Goal: Information Seeking & Learning: Check status

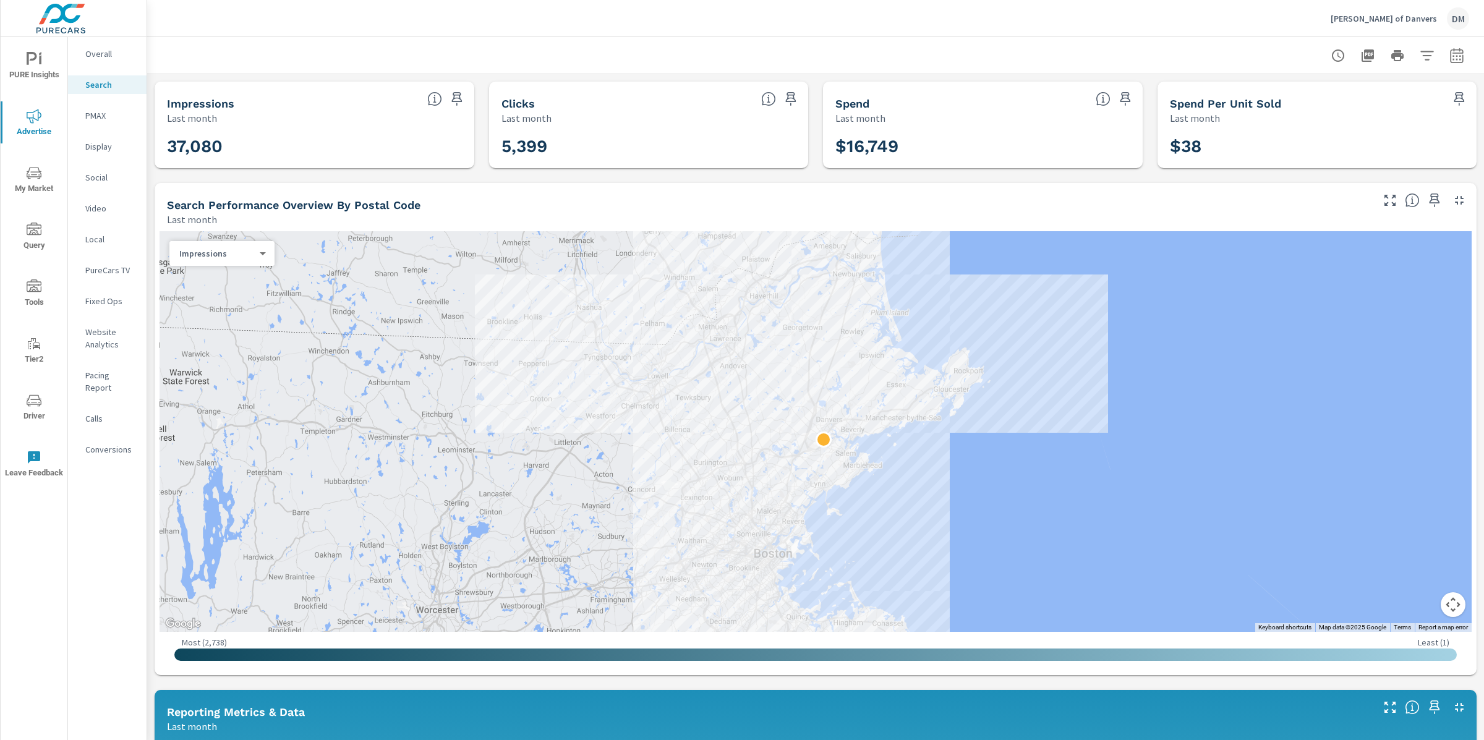
scroll to position [28, 0]
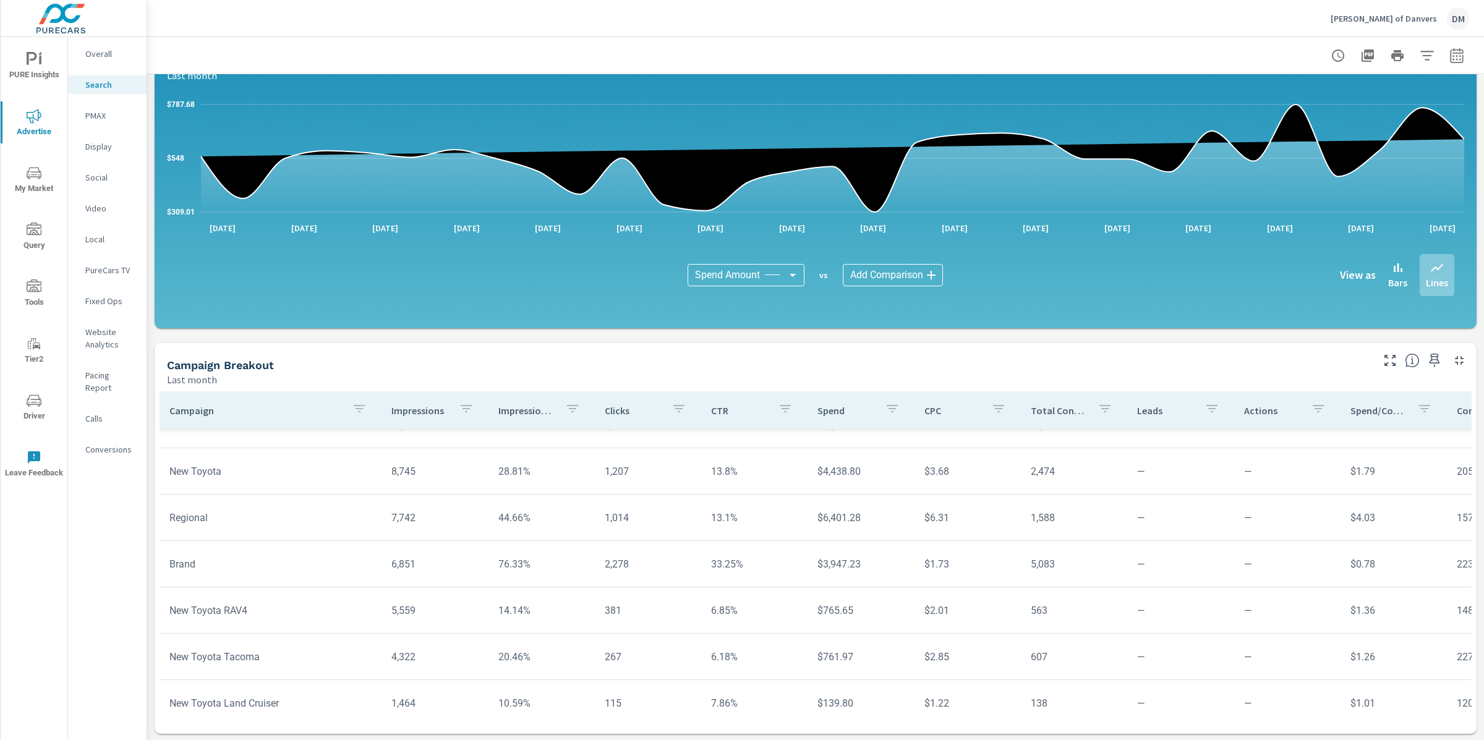
click at [37, 178] on icon "nav menu" at bounding box center [34, 173] width 15 height 15
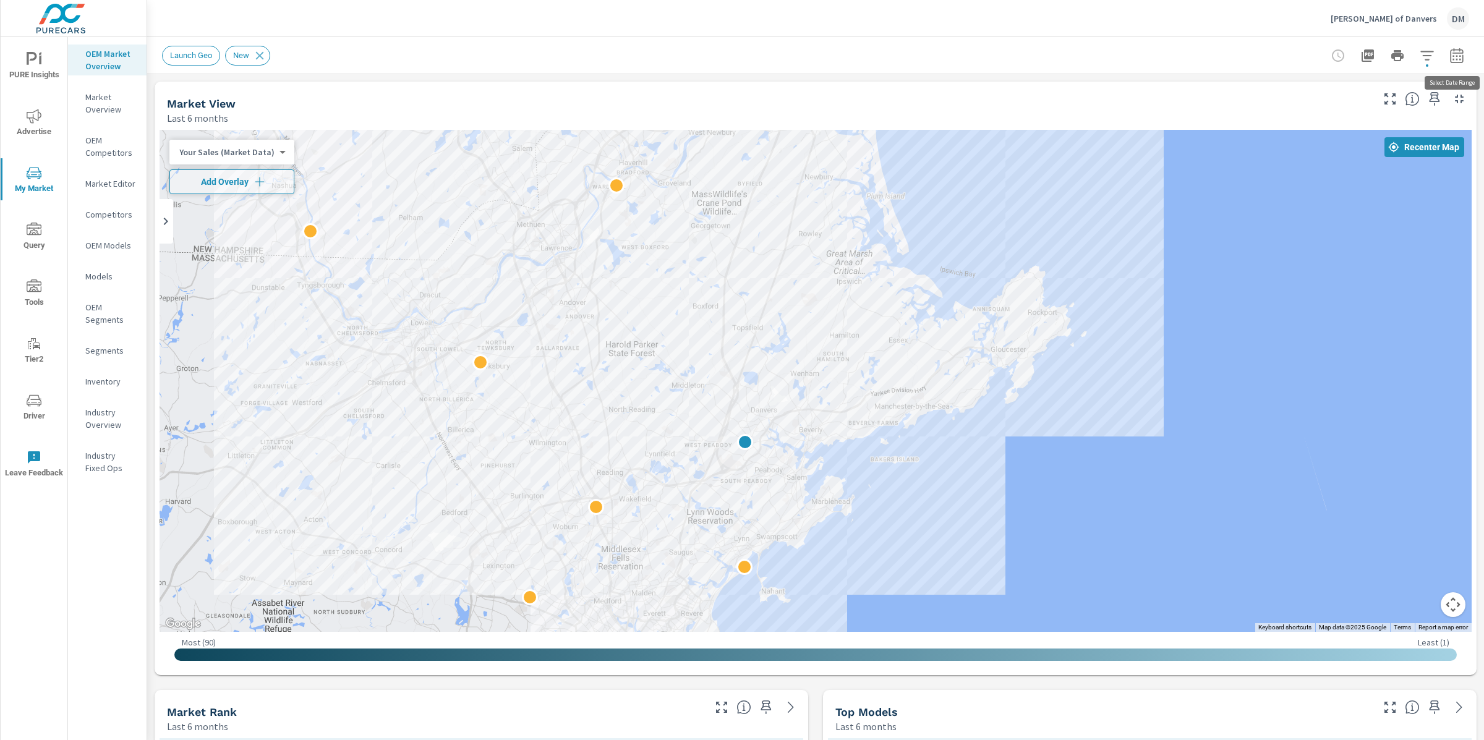
click at [1457, 58] on icon "button" at bounding box center [1457, 55] width 15 height 15
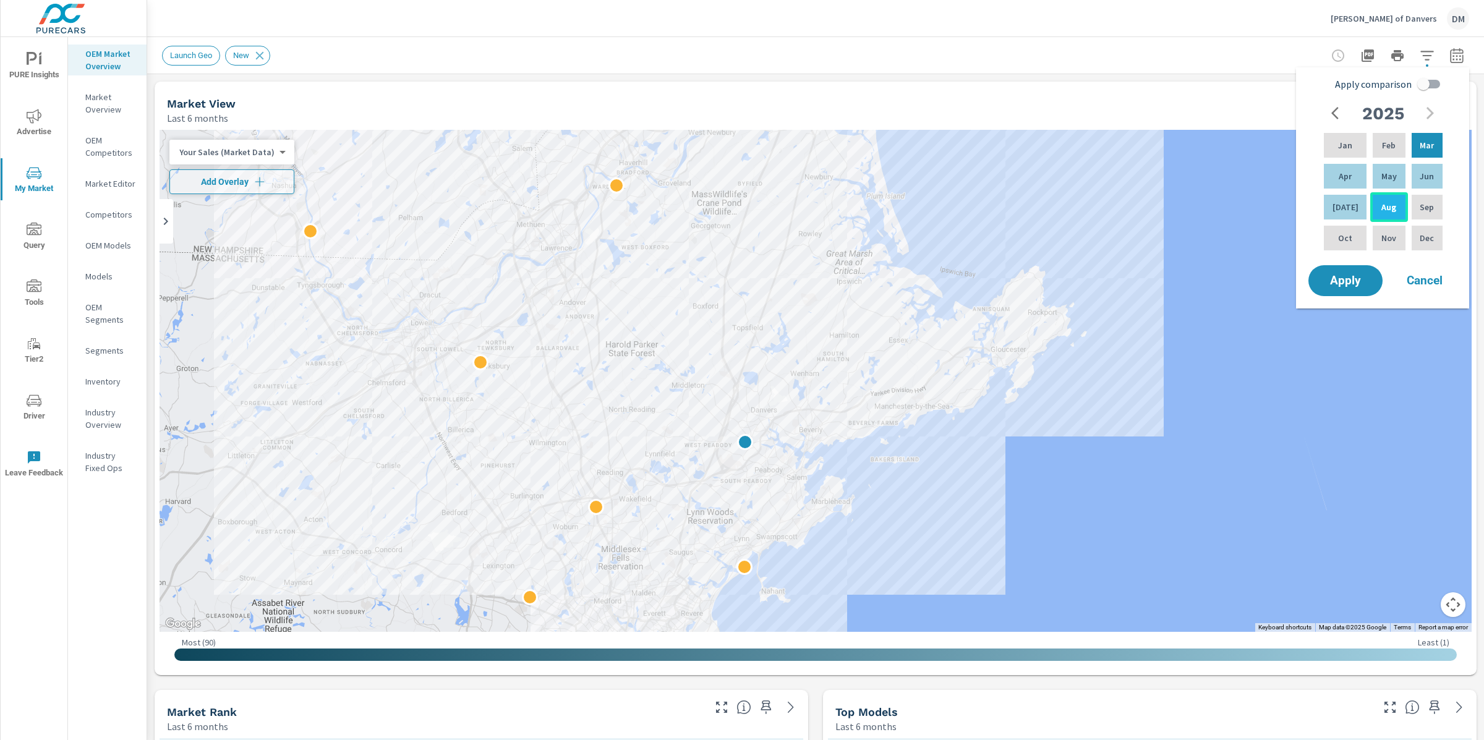
click at [1385, 208] on p "Aug" at bounding box center [1389, 207] width 15 height 12
drag, startPoint x: 1424, startPoint y: 138, endPoint x: 1383, endPoint y: 206, distance: 79.7
click at [1383, 206] on div "Jan Feb Mar Apr May Jun [DATE] Aug Sep Oct Nov Dec" at bounding box center [1384, 191] width 124 height 122
click at [1383, 206] on p "Aug" at bounding box center [1389, 207] width 15 height 12
click at [1390, 216] on div "Aug" at bounding box center [1388, 207] width 37 height 30
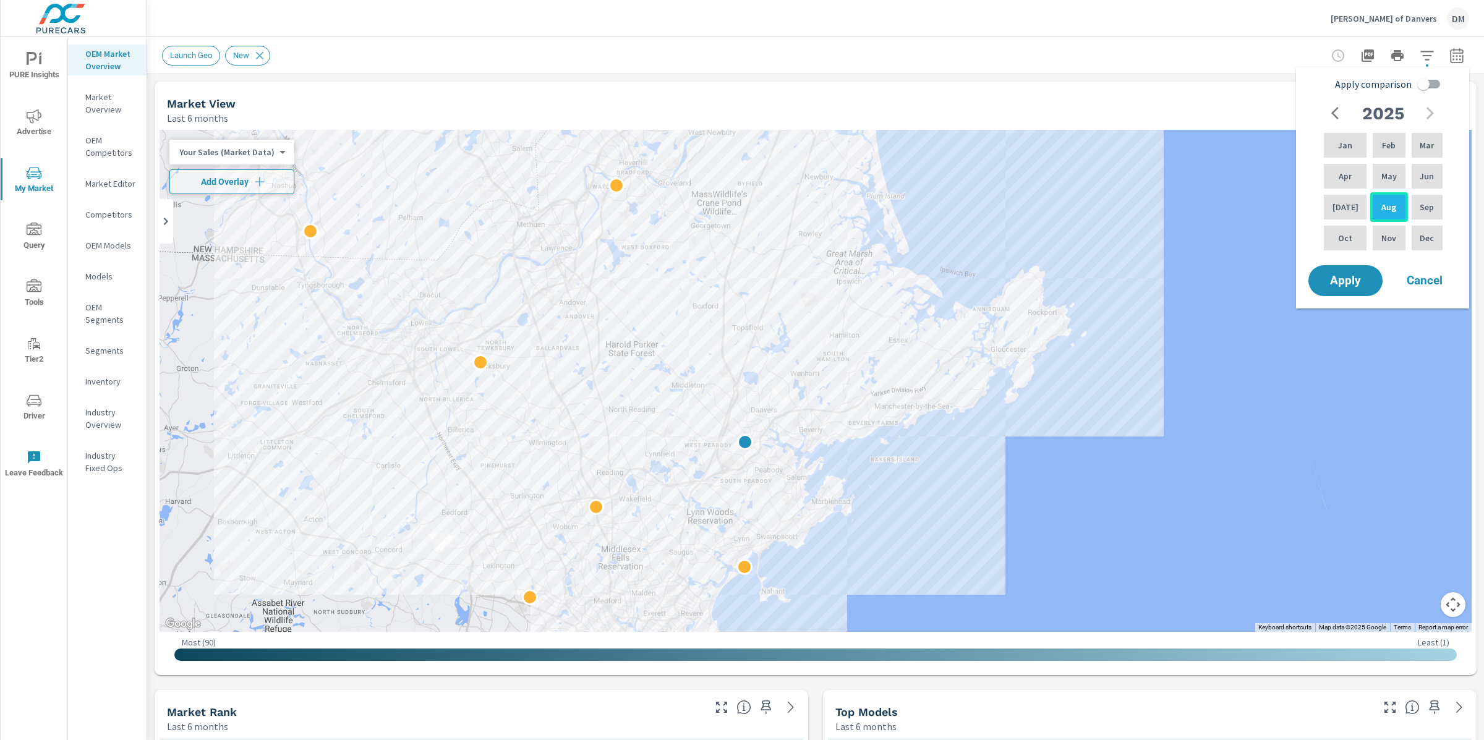
click at [1390, 216] on div "Aug" at bounding box center [1388, 207] width 37 height 30
click at [1360, 277] on span "Apply" at bounding box center [1345, 281] width 51 height 12
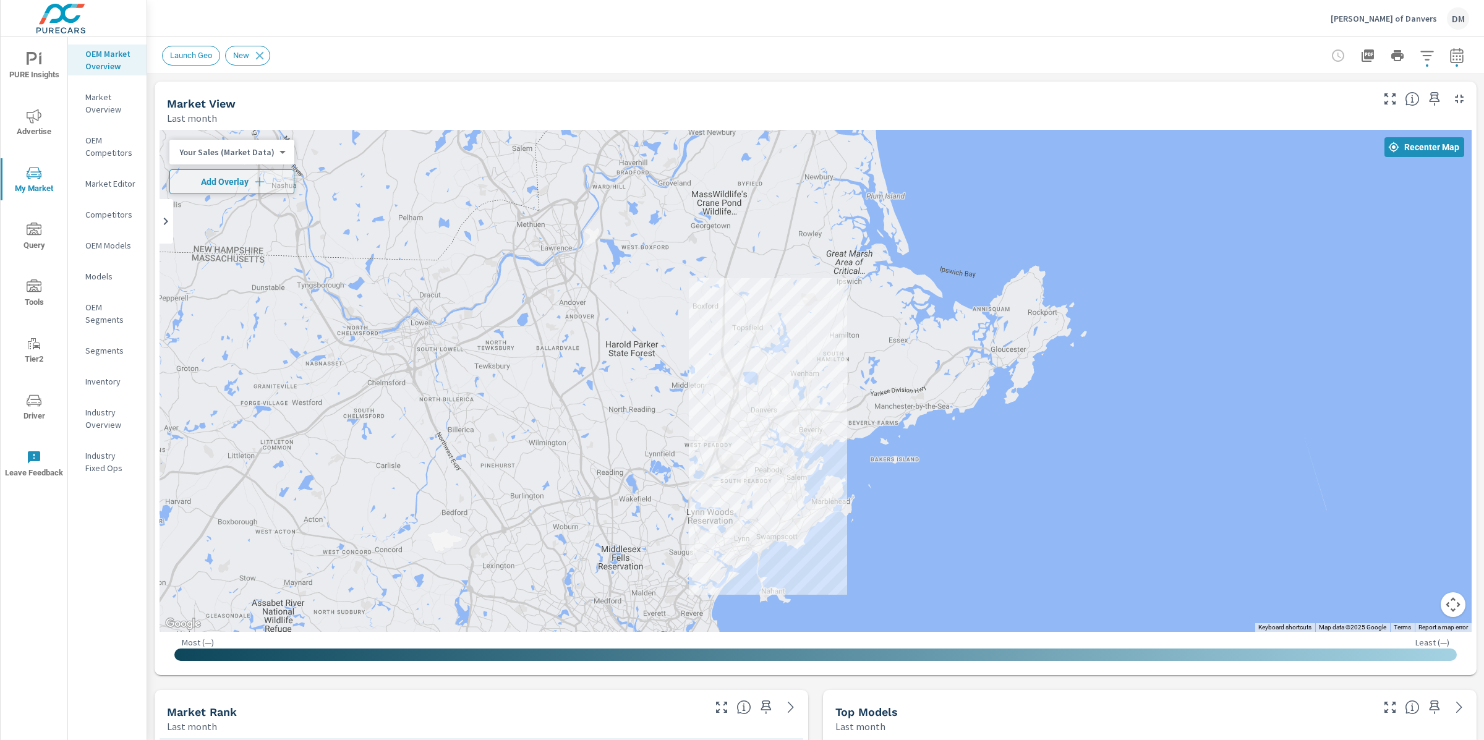
click at [1458, 54] on icon "button" at bounding box center [1457, 55] width 15 height 15
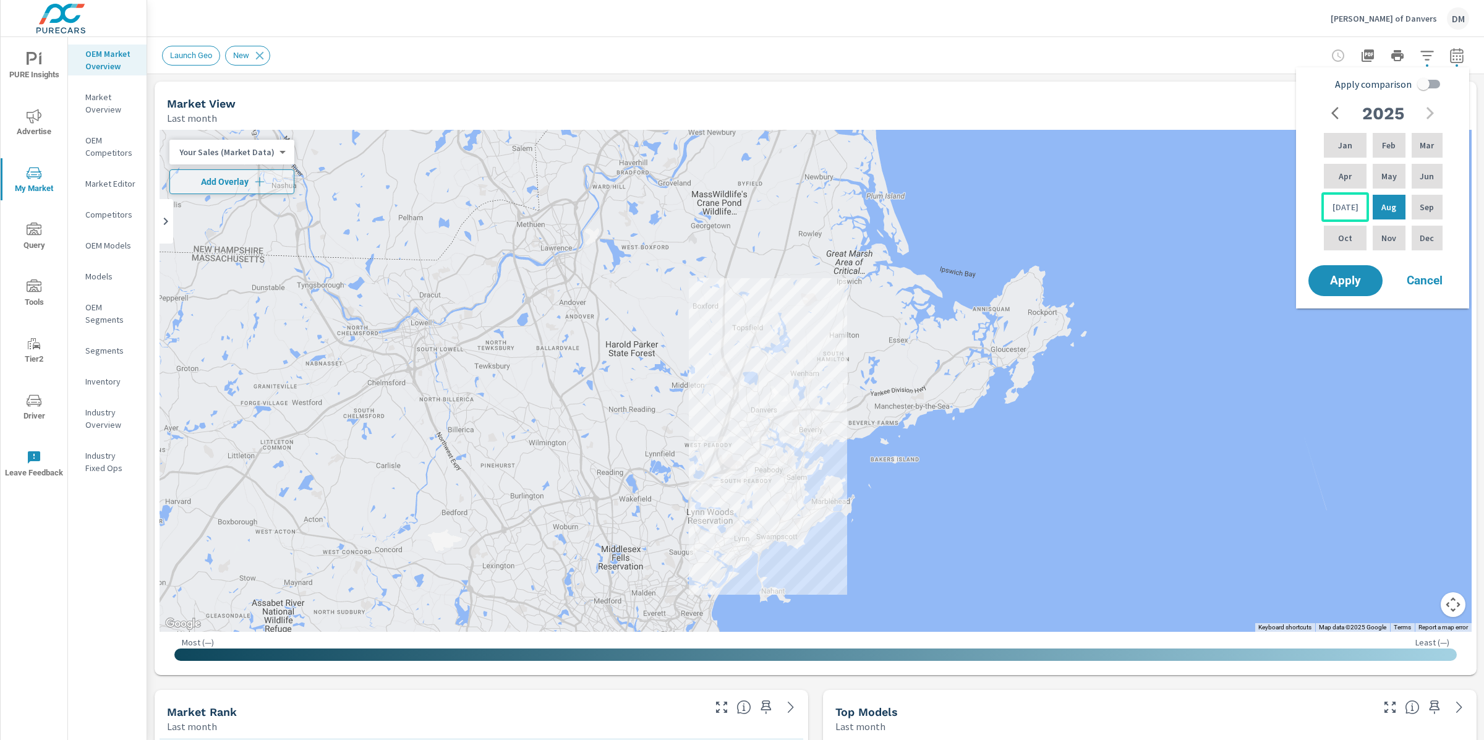
click at [1344, 214] on div "[DATE]" at bounding box center [1346, 207] width 48 height 30
drag, startPoint x: 1378, startPoint y: 212, endPoint x: 1332, endPoint y: 206, distance: 46.7
click at [1332, 206] on div "Jan Feb Mar Apr May Jun [DATE] Aug Sep Oct Nov Dec" at bounding box center [1384, 191] width 124 height 122
click at [1335, 206] on p "[DATE]" at bounding box center [1346, 207] width 26 height 12
click at [1374, 210] on div "Aug" at bounding box center [1388, 207] width 37 height 30
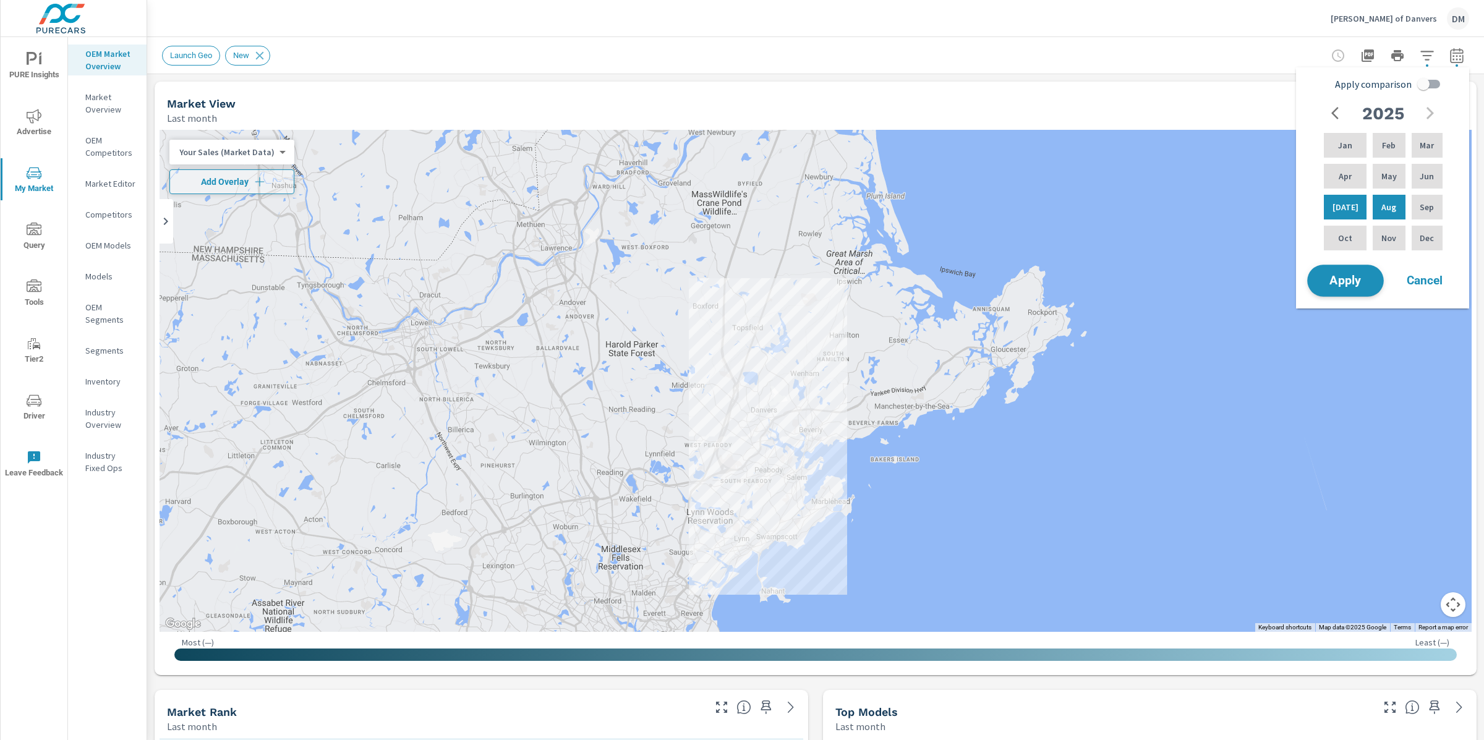
click at [1365, 281] on span "Apply" at bounding box center [1345, 281] width 51 height 12
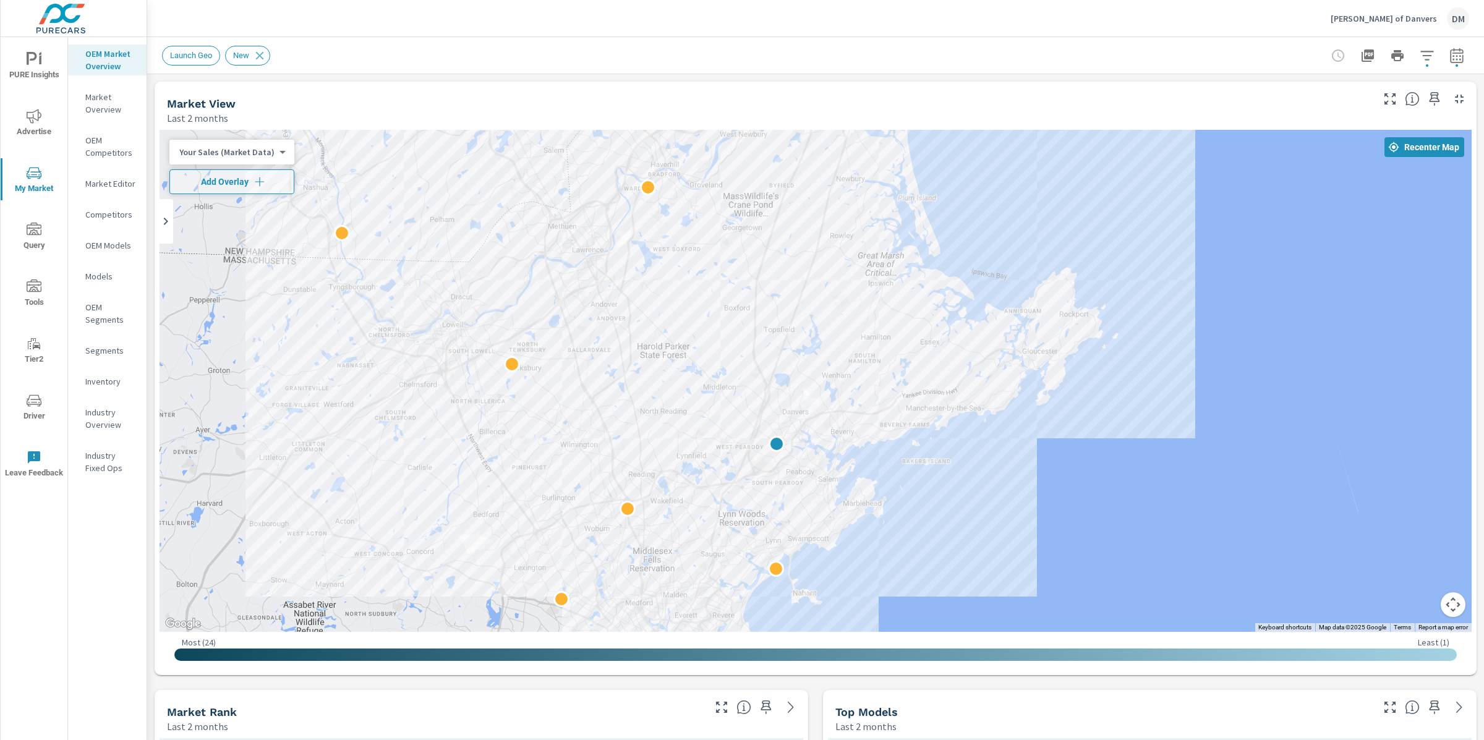
drag, startPoint x: 808, startPoint y: 325, endPoint x: 840, endPoint y: 330, distance: 31.8
click at [840, 330] on div at bounding box center [816, 381] width 1312 height 502
click at [1453, 59] on icon "button" at bounding box center [1457, 57] width 8 height 5
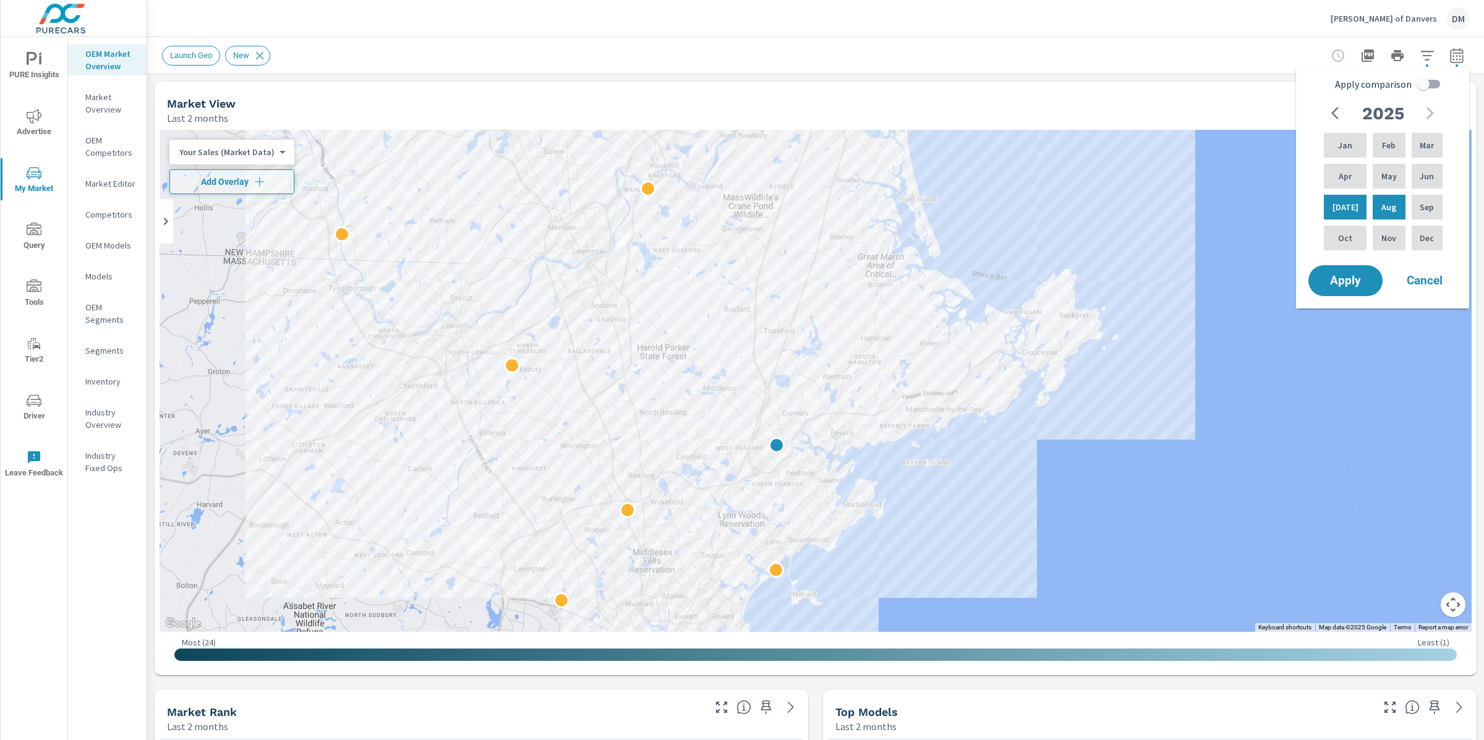
click at [1054, 61] on div "Launch Geo New" at bounding box center [729, 56] width 1134 height 20
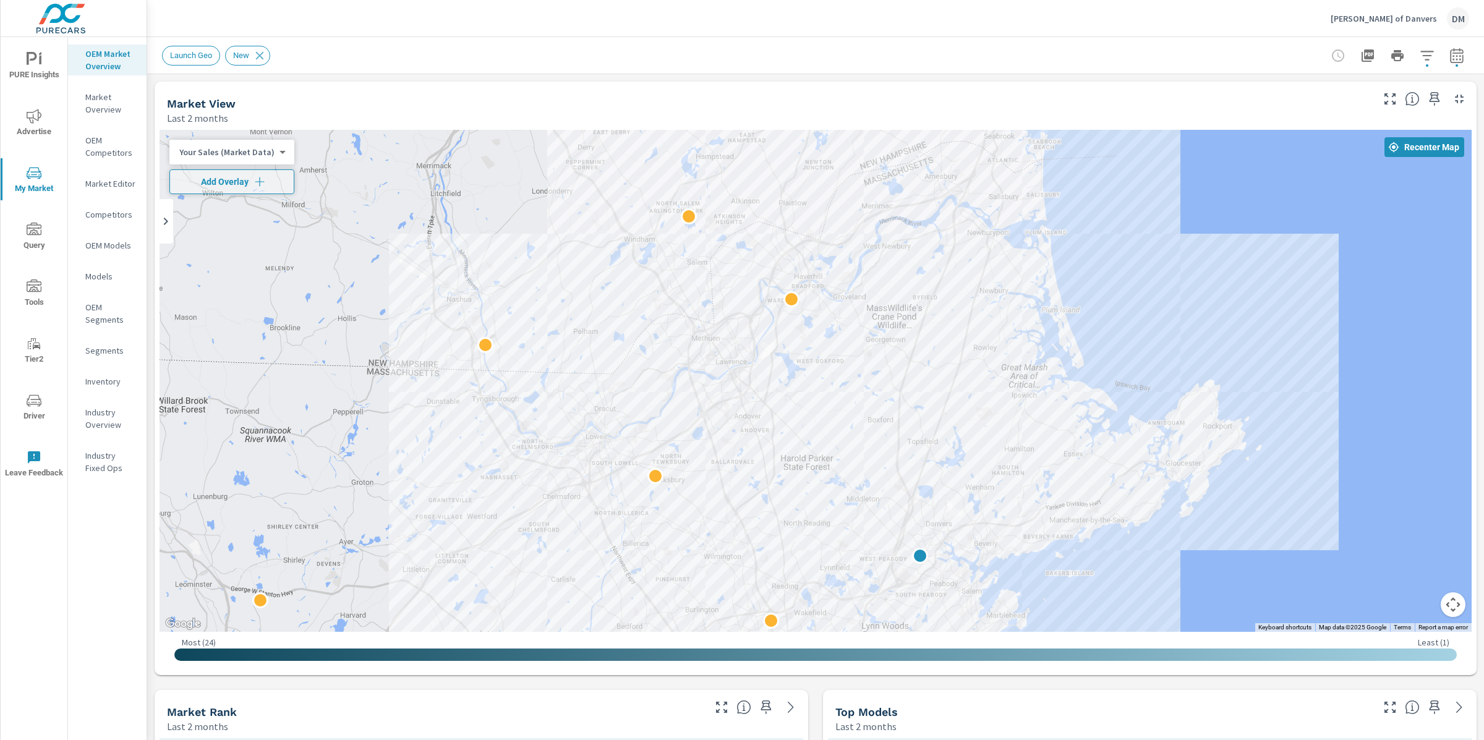
drag, startPoint x: 824, startPoint y: 237, endPoint x: 970, endPoint y: 345, distance: 182.2
click at [970, 349] on div at bounding box center [816, 381] width 1312 height 502
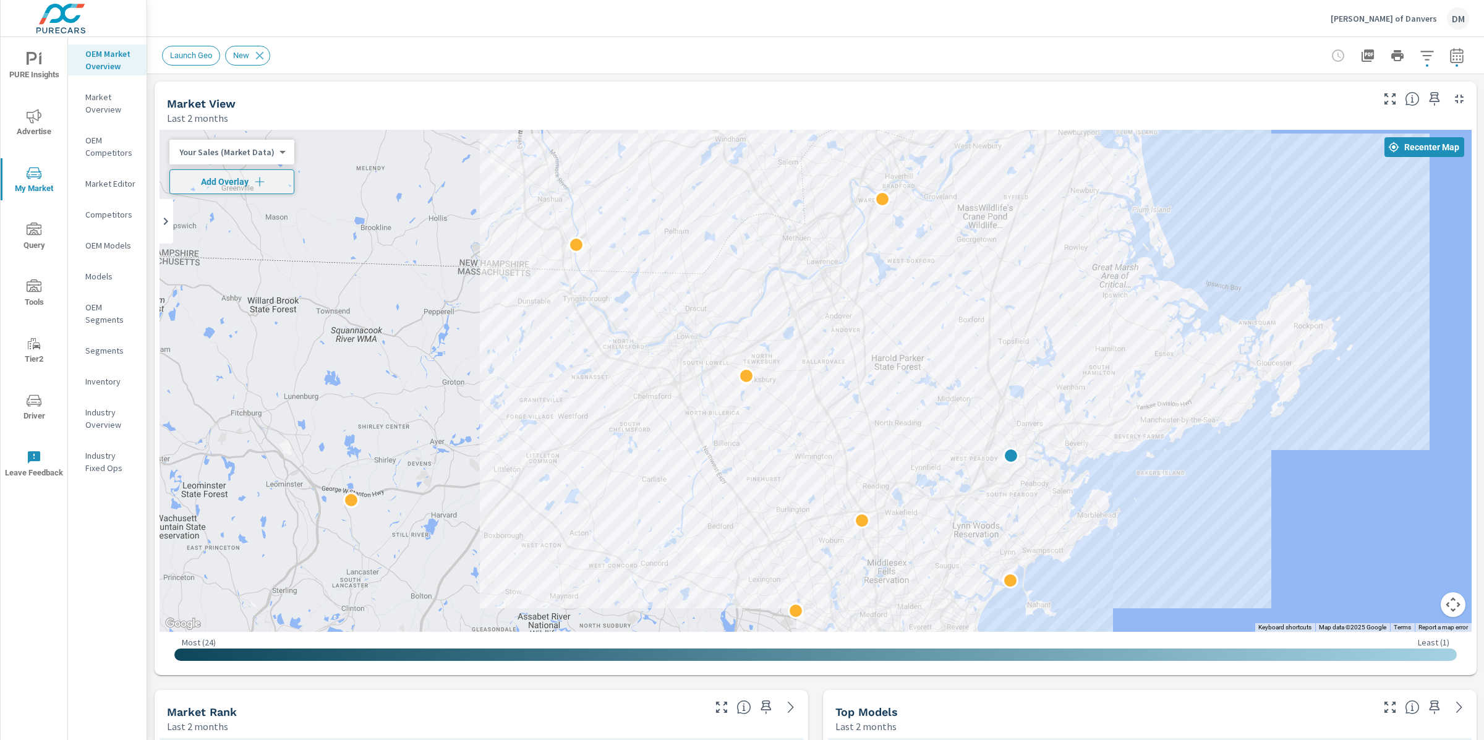
drag, startPoint x: 936, startPoint y: 431, endPoint x: 975, endPoint y: 390, distance: 56.9
click at [1000, 346] on div at bounding box center [1497, 614] width 1187 height 668
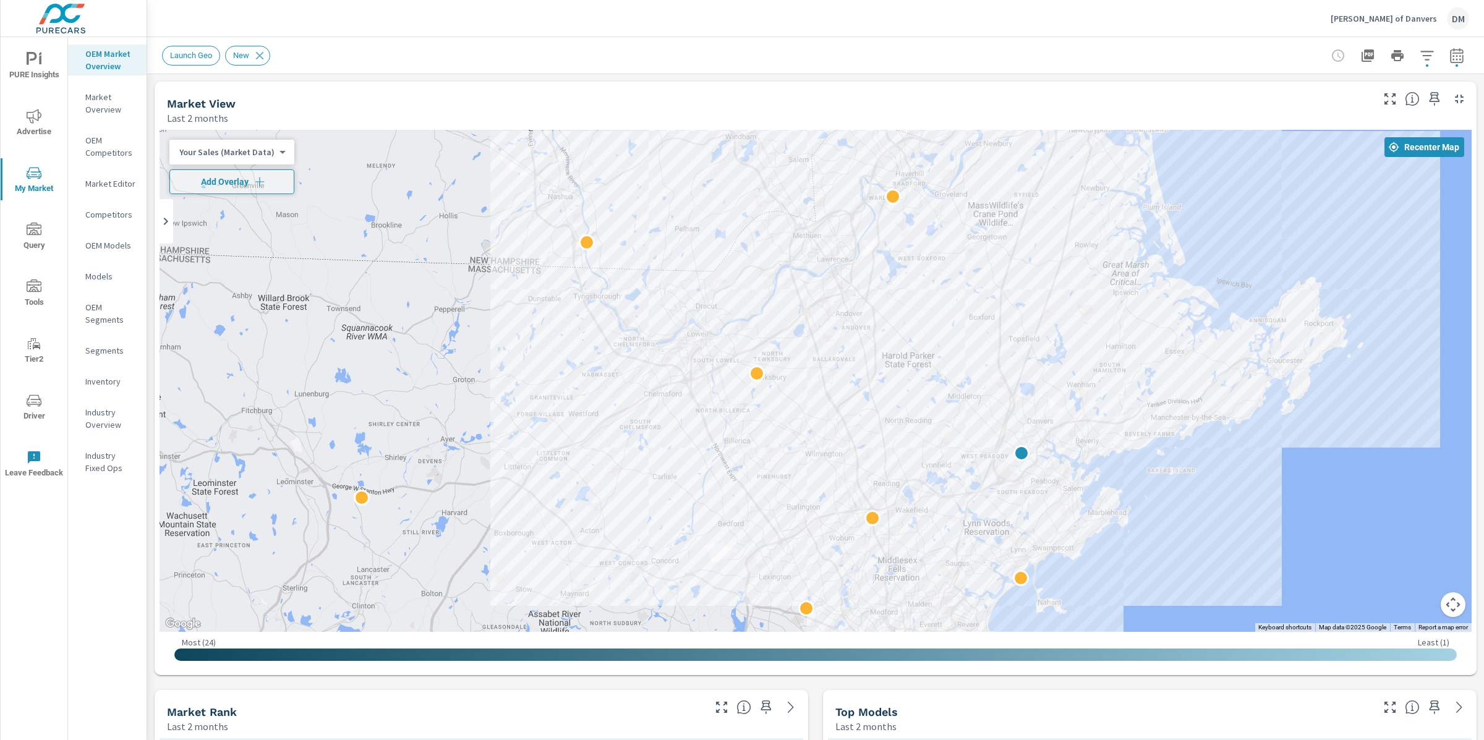
drag, startPoint x: 960, startPoint y: 606, endPoint x: 972, endPoint y: 599, distance: 14.1
click at [972, 600] on div at bounding box center [1421, 711] width 1187 height 668
